Goal: Task Accomplishment & Management: Use online tool/utility

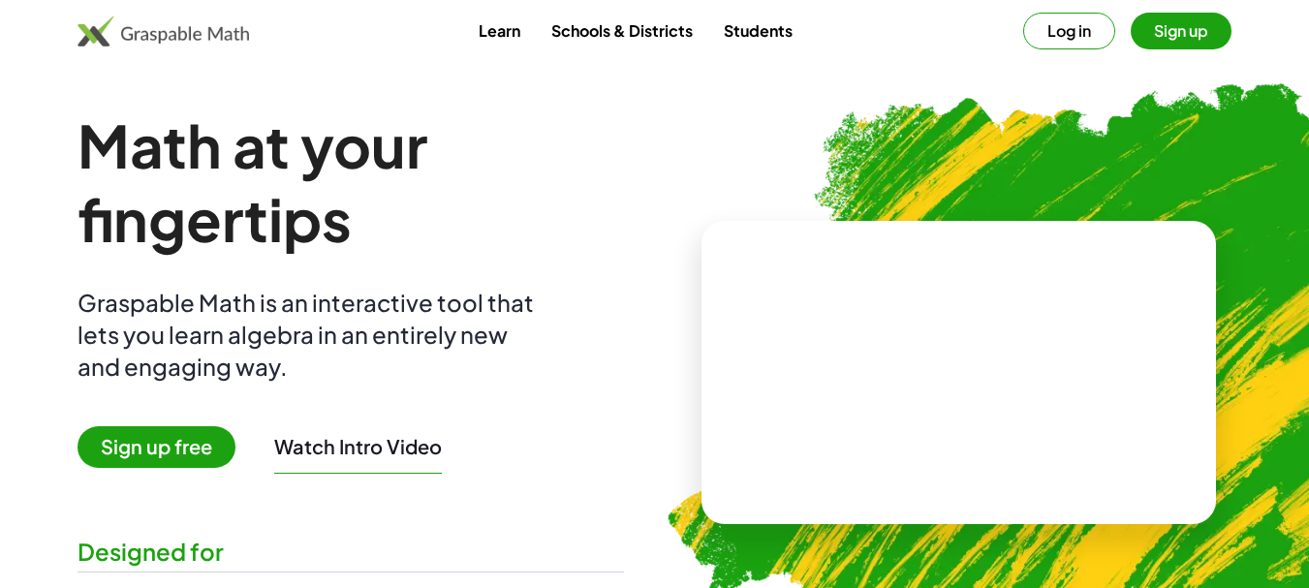
click at [1185, 33] on button "Sign up" at bounding box center [1180, 31] width 101 height 37
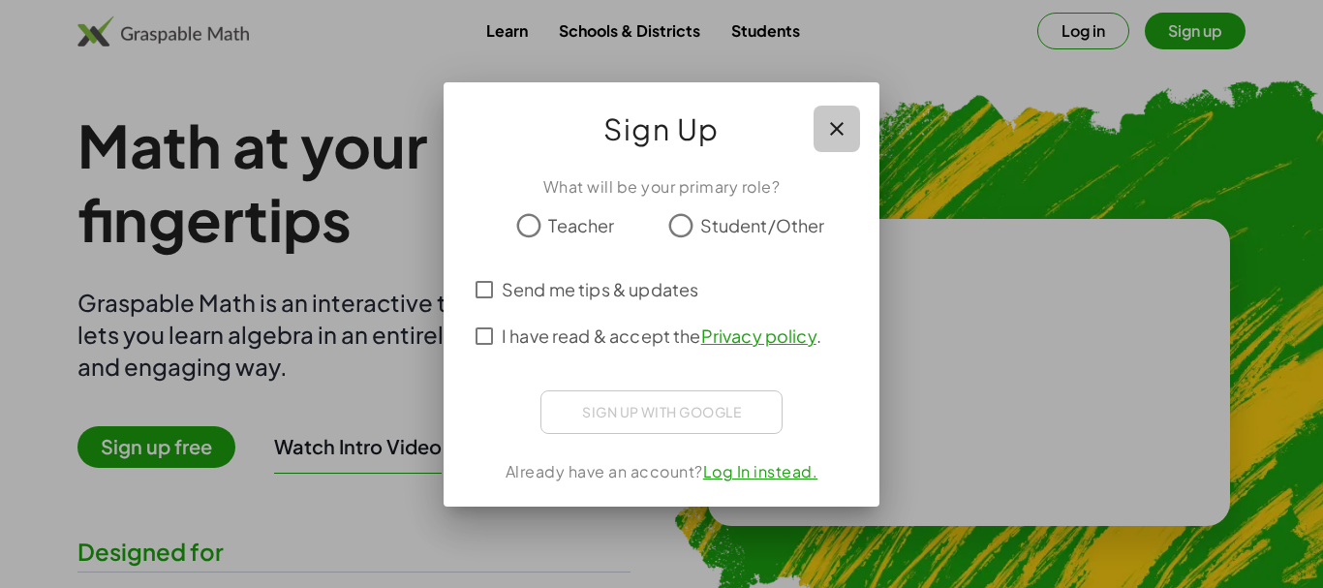
click at [834, 130] on icon "button" at bounding box center [836, 128] width 23 height 23
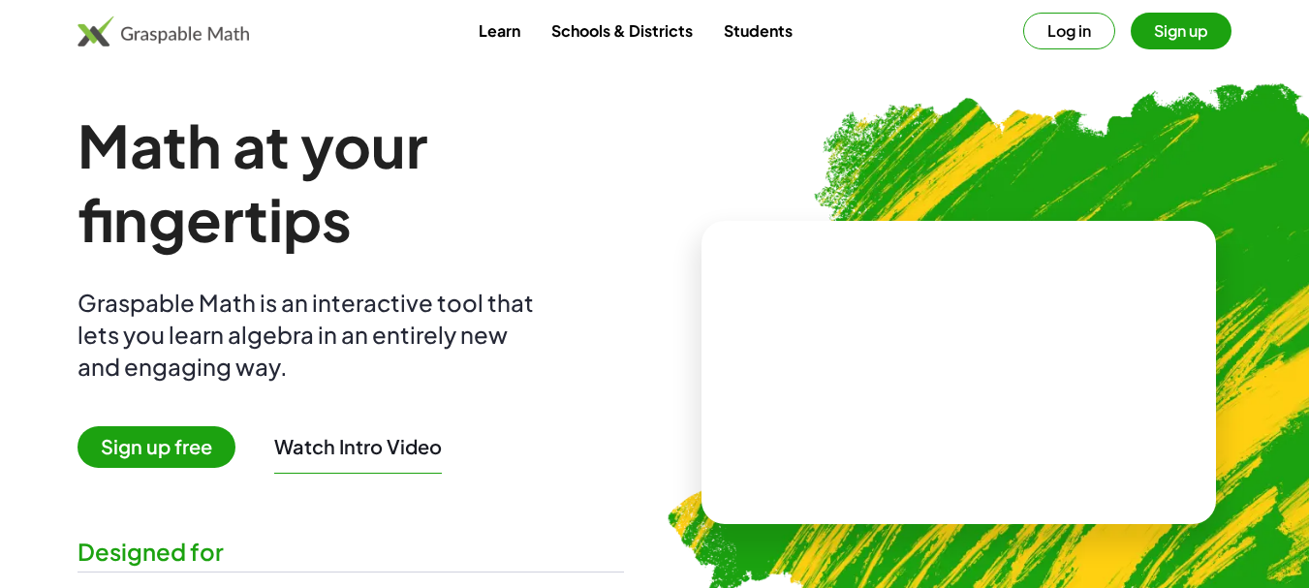
click at [1072, 23] on button "Log in" at bounding box center [1069, 31] width 92 height 37
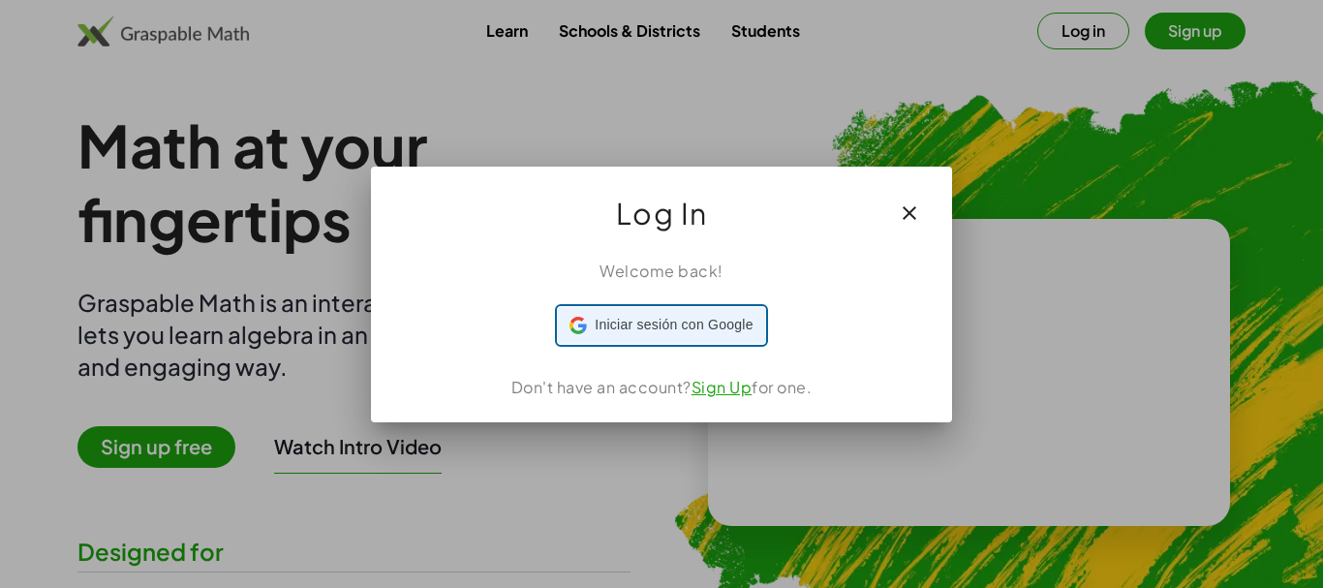
click at [670, 323] on span "Iniciar sesión con Google" at bounding box center [674, 325] width 158 height 20
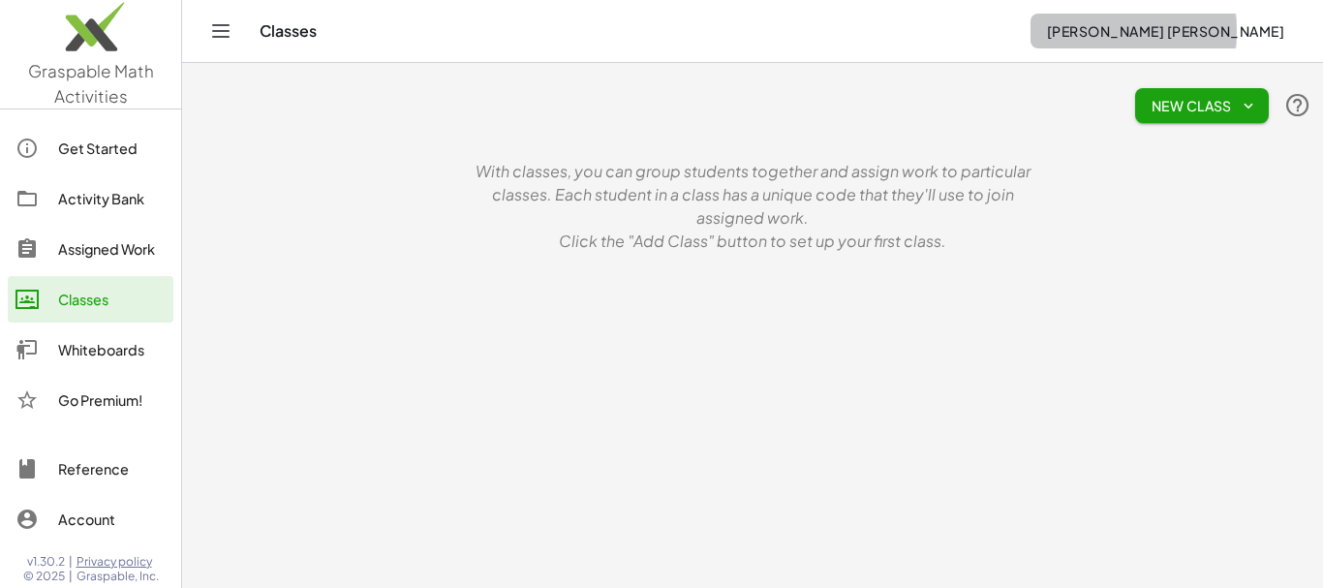
click at [1124, 31] on span "[PERSON_NAME] [PERSON_NAME]" at bounding box center [1165, 30] width 238 height 17
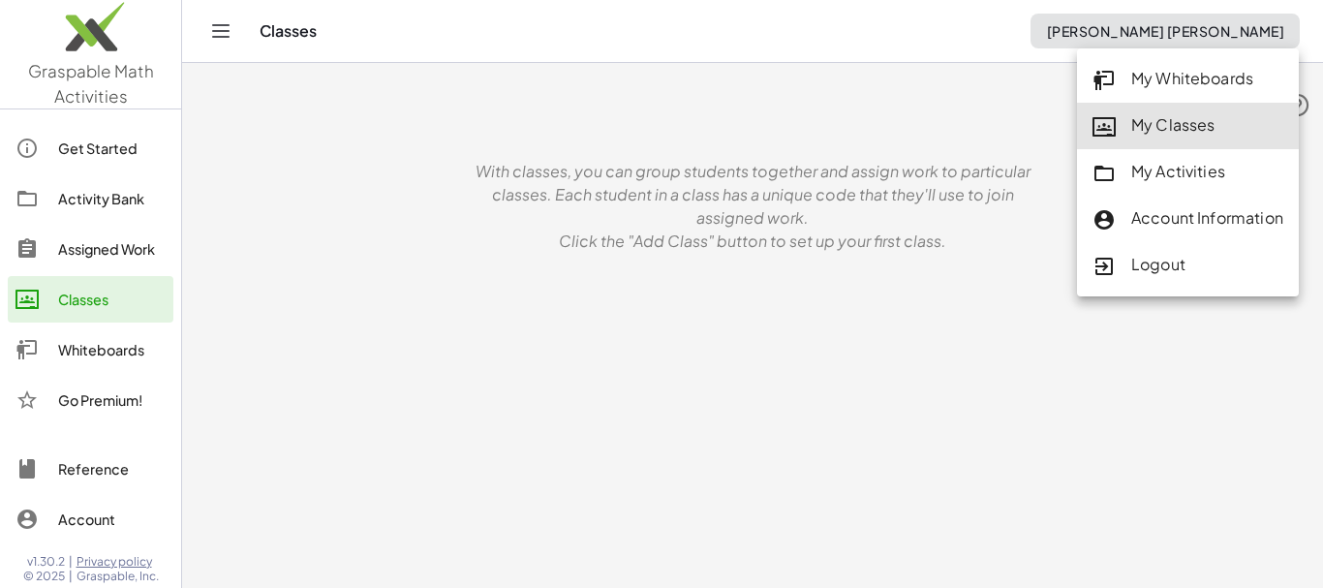
click at [95, 296] on div "Classes" at bounding box center [112, 299] width 108 height 23
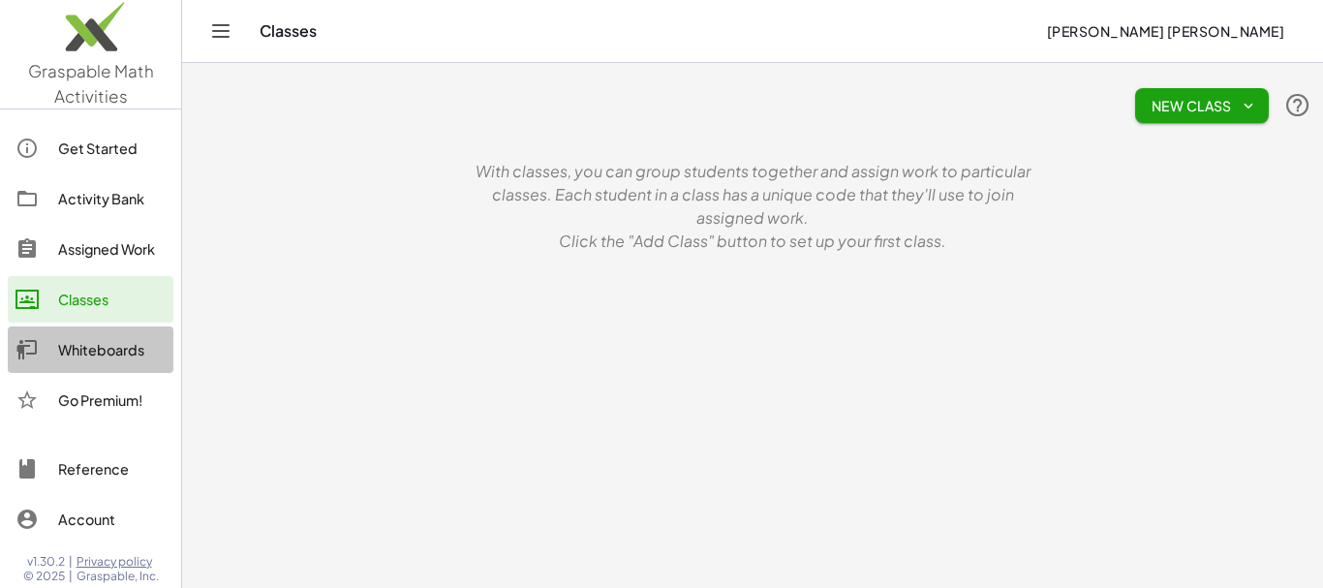
click at [111, 349] on div "Whiteboards" at bounding box center [112, 349] width 108 height 23
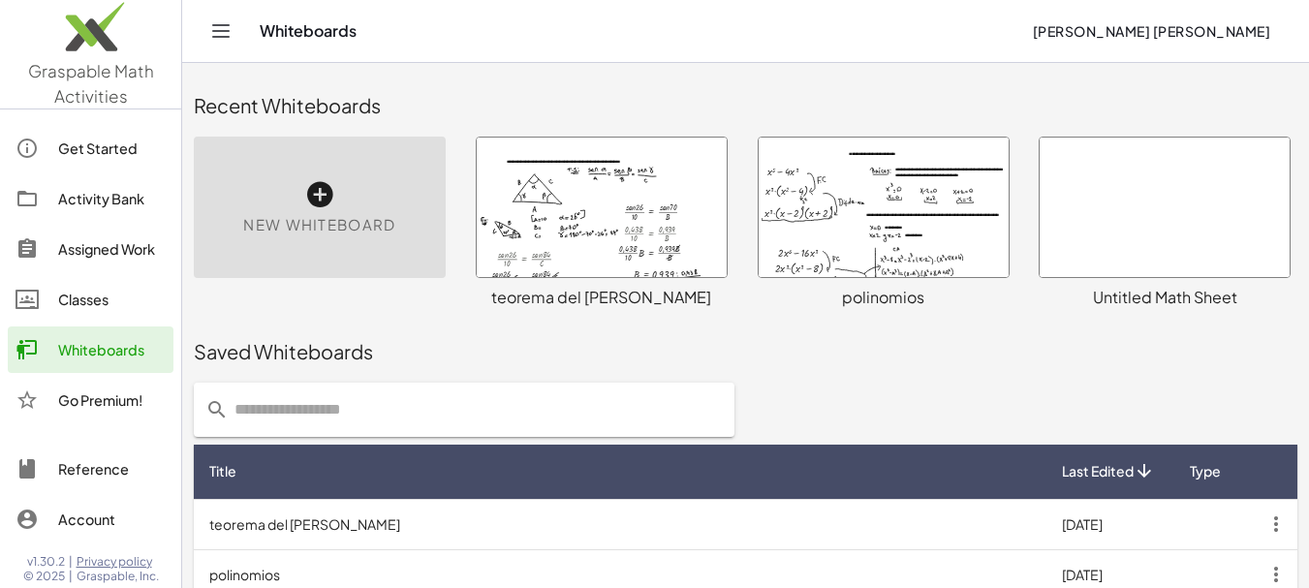
click at [587, 182] on div at bounding box center [602, 207] width 250 height 139
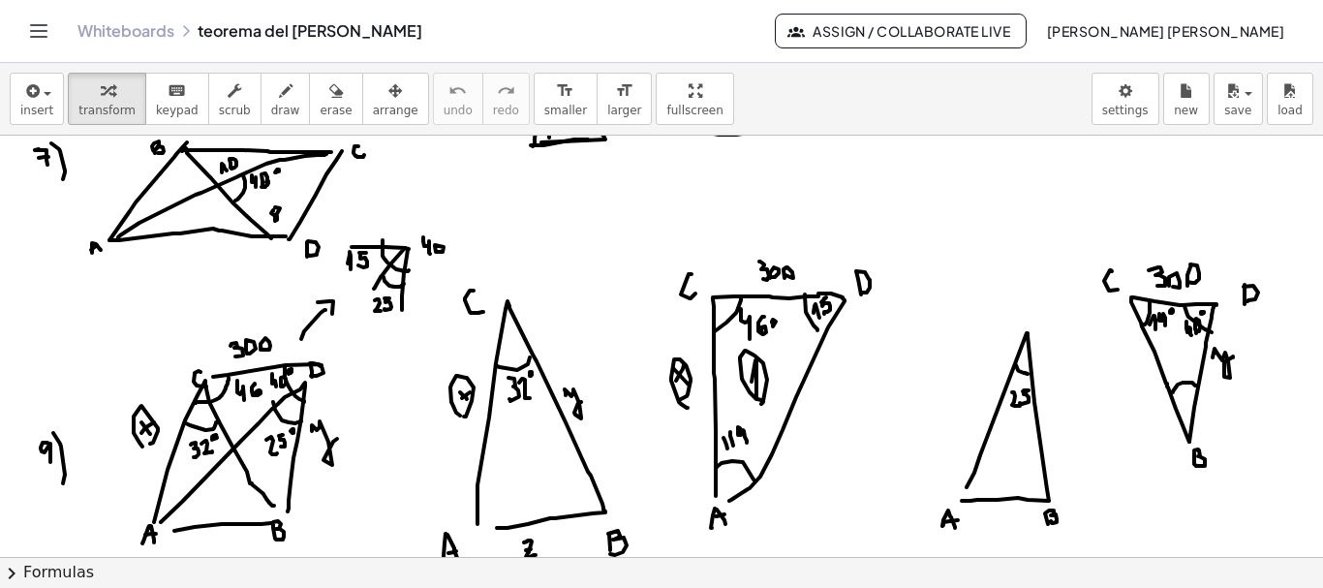
scroll to position [3019, 0]
